Goal: Navigation & Orientation: Find specific page/section

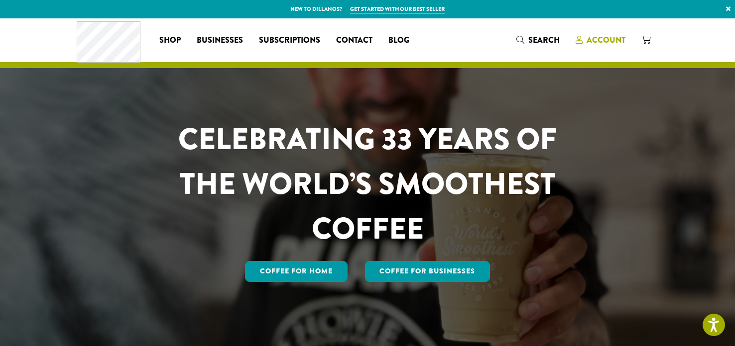
click at [601, 40] on span "Account" at bounding box center [605, 39] width 39 height 11
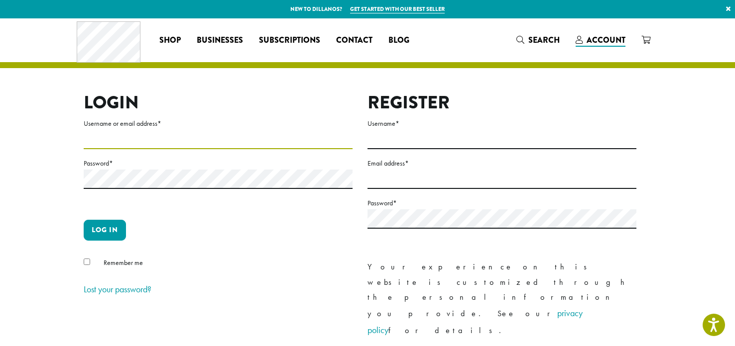
click at [184, 139] on input "Username or email address *" at bounding box center [218, 139] width 269 height 19
type input "**********"
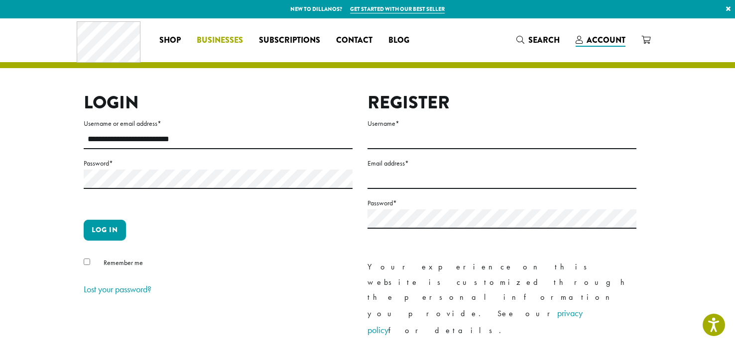
click at [220, 36] on span "Businesses" at bounding box center [220, 40] width 46 height 12
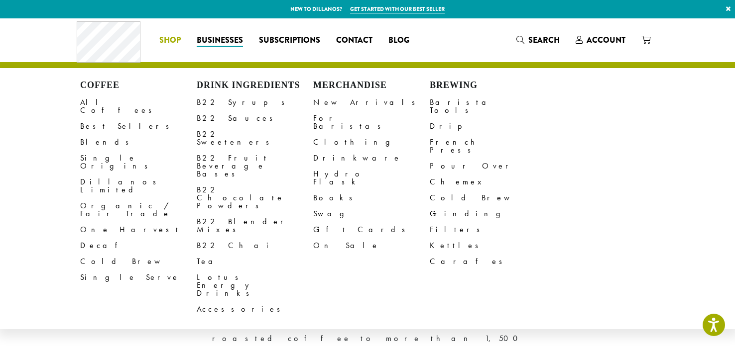
click at [172, 40] on span "Shop" at bounding box center [169, 40] width 21 height 12
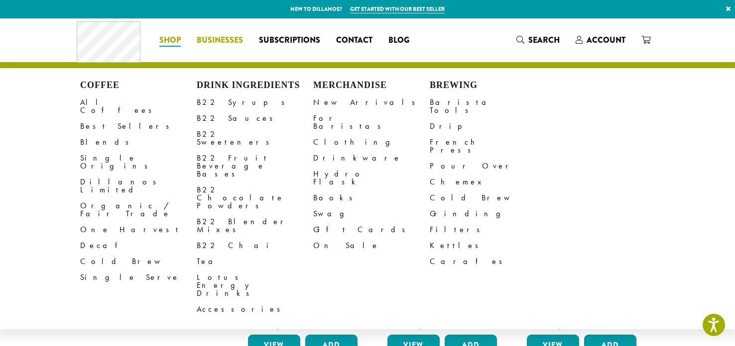
click at [226, 43] on ul "Coffee All Coffees Best Sellers Blends Single Origins Dillanos Limited Organic …" at bounding box center [284, 40] width 266 height 16
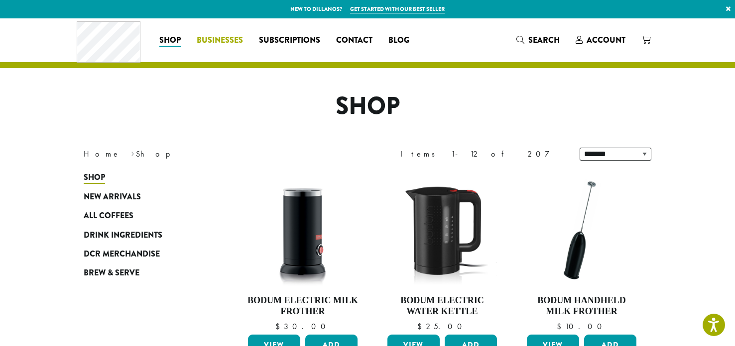
click at [231, 37] on span "Businesses" at bounding box center [220, 40] width 46 height 12
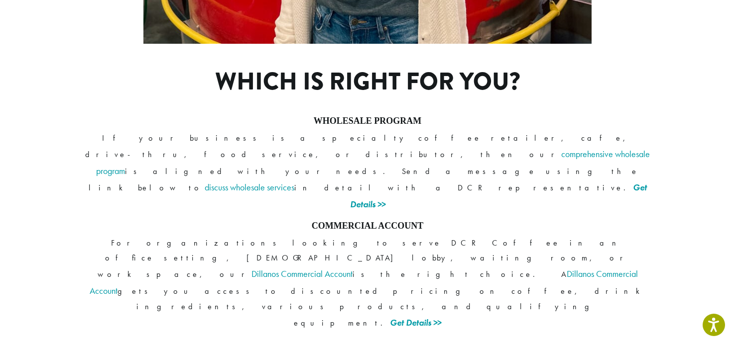
scroll to position [812, 0]
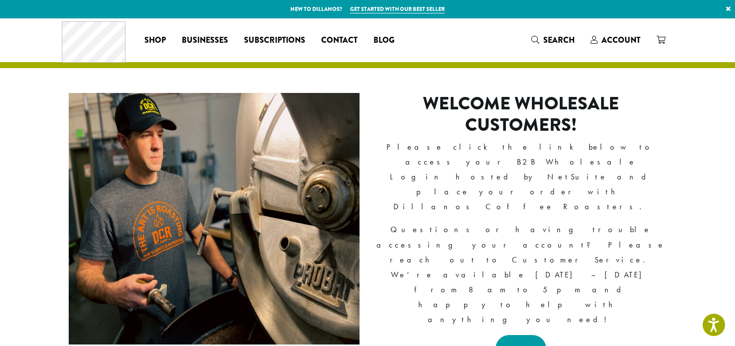
click at [532, 335] on link "LOGIN" at bounding box center [520, 348] width 51 height 27
